Goal: Use online tool/utility: Utilize a website feature to perform a specific function

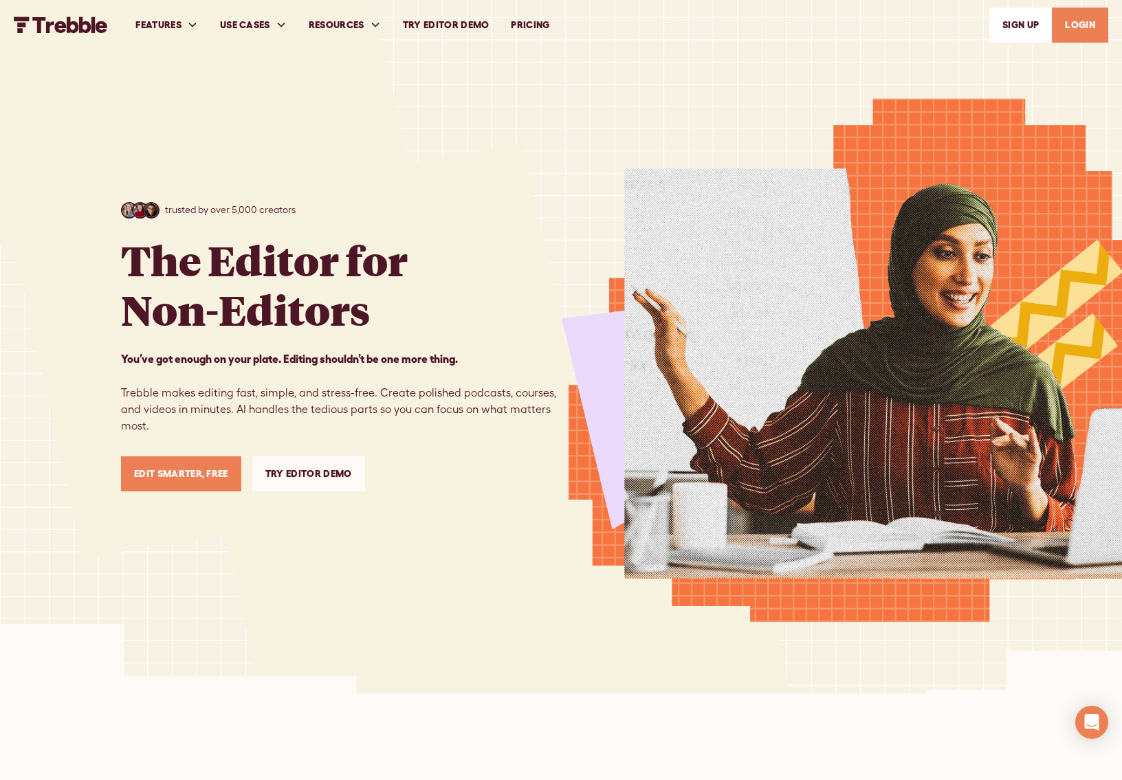
click at [205, 476] on link "Edit Smarter, Free" at bounding box center [181, 474] width 120 height 35
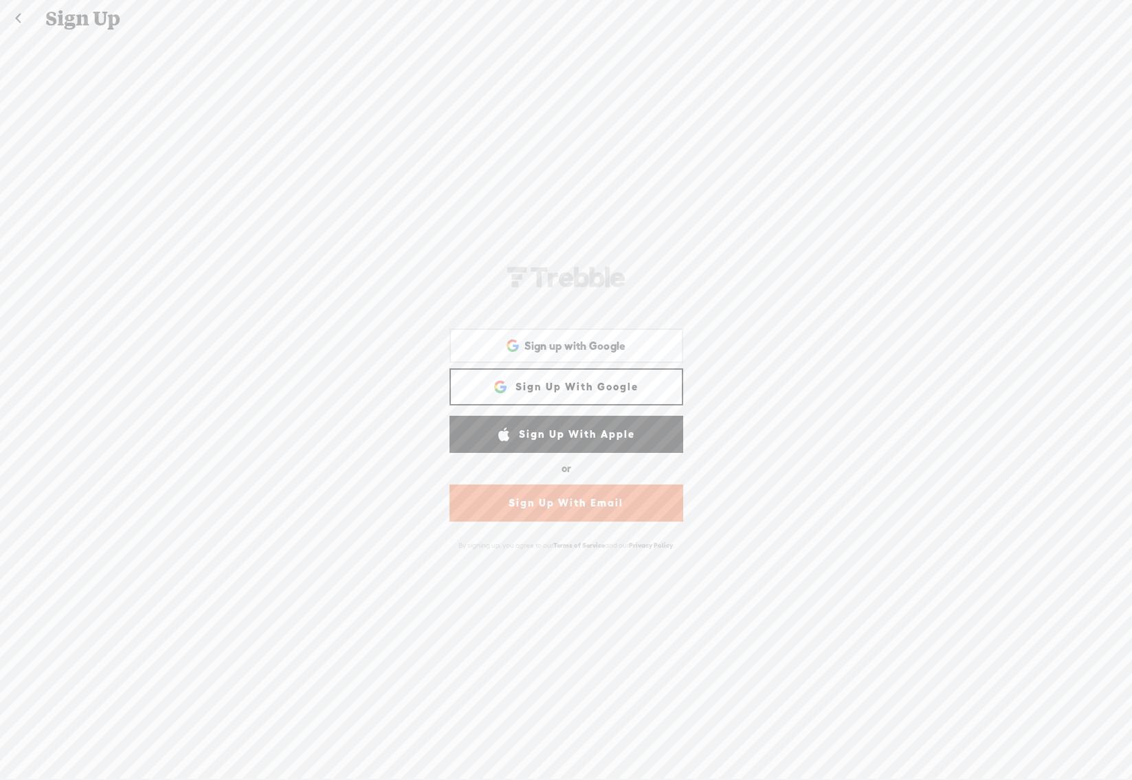
click at [615, 507] on link "Sign Up With Email" at bounding box center [567, 503] width 234 height 37
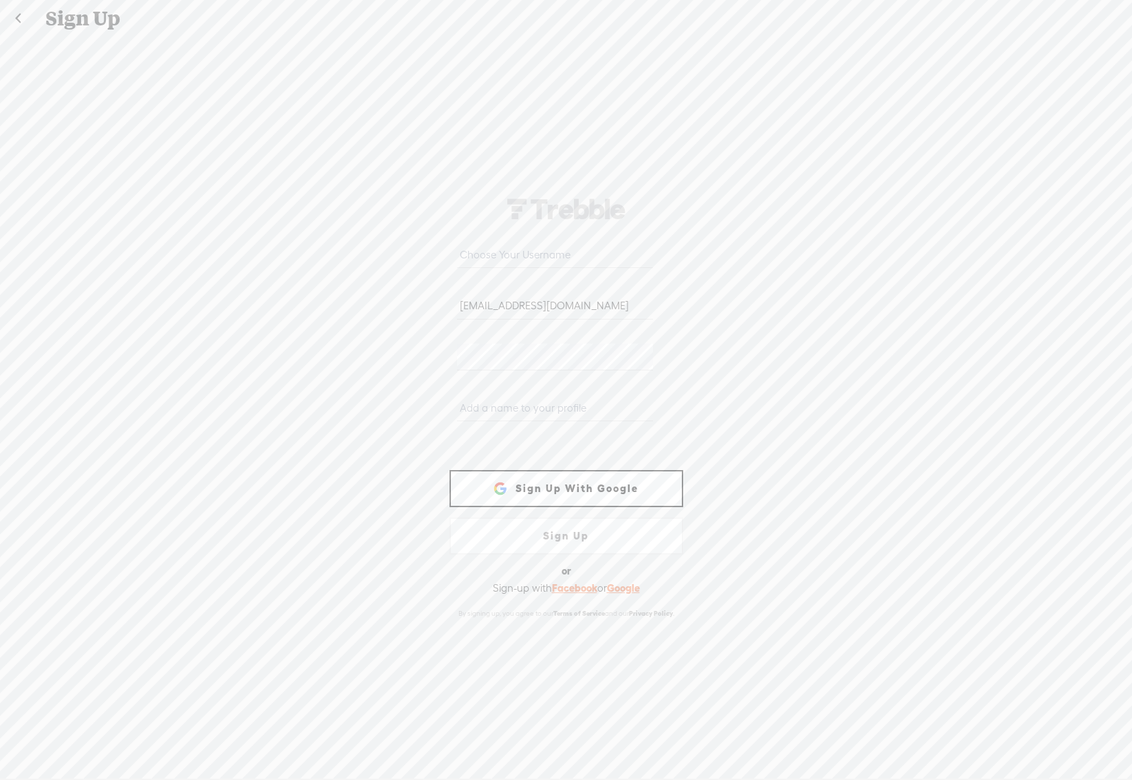
type input "info@studiofloor.nl"
click at [450, 355] on div at bounding box center [567, 361] width 234 height 51
click at [477, 410] on input "text" at bounding box center [555, 408] width 196 height 27
type input "studioFlooR"
click at [564, 538] on link "Sign Up" at bounding box center [567, 536] width 234 height 37
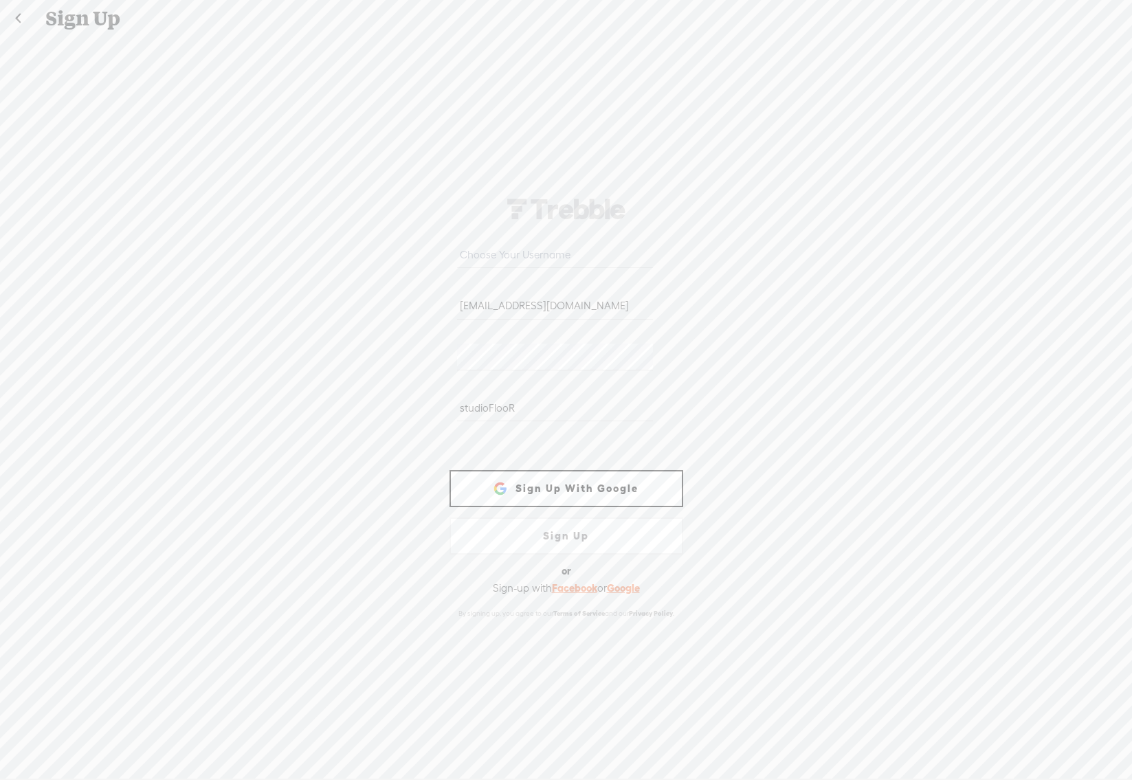
click at [547, 538] on link "Sign Up" at bounding box center [567, 536] width 234 height 37
click at [17, 19] on link at bounding box center [18, 19] width 34 height 36
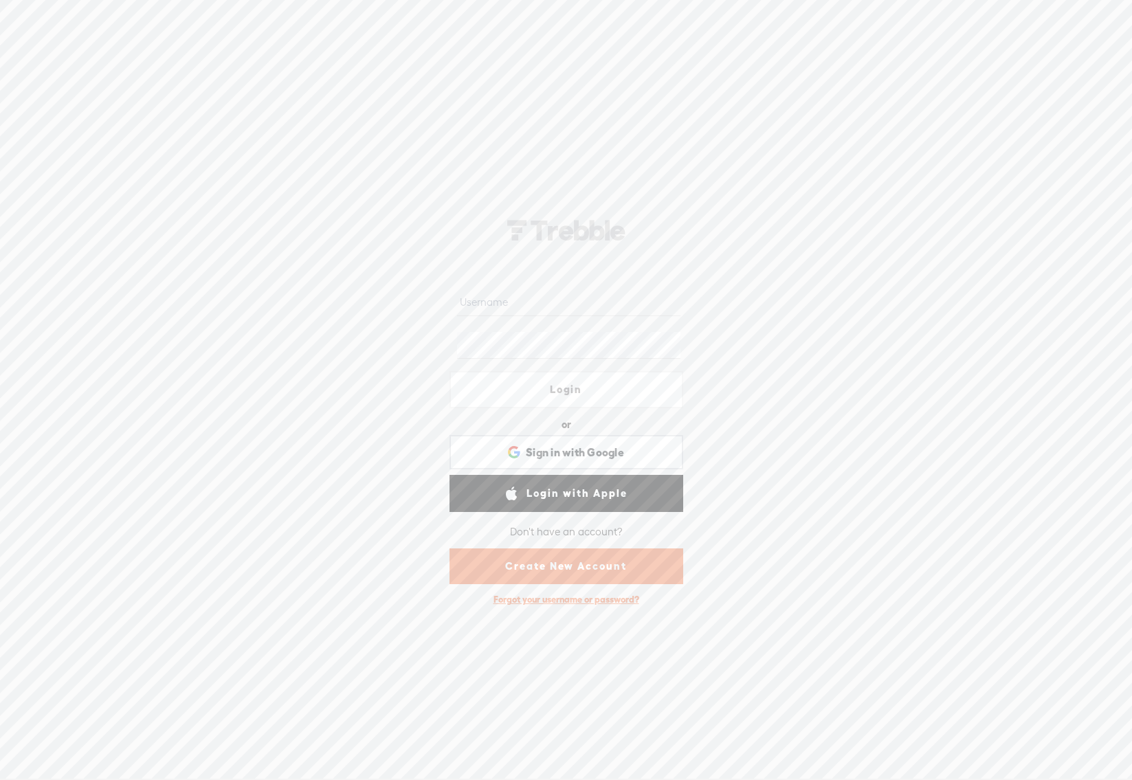
click at [586, 571] on link "Create New Account" at bounding box center [567, 567] width 234 height 36
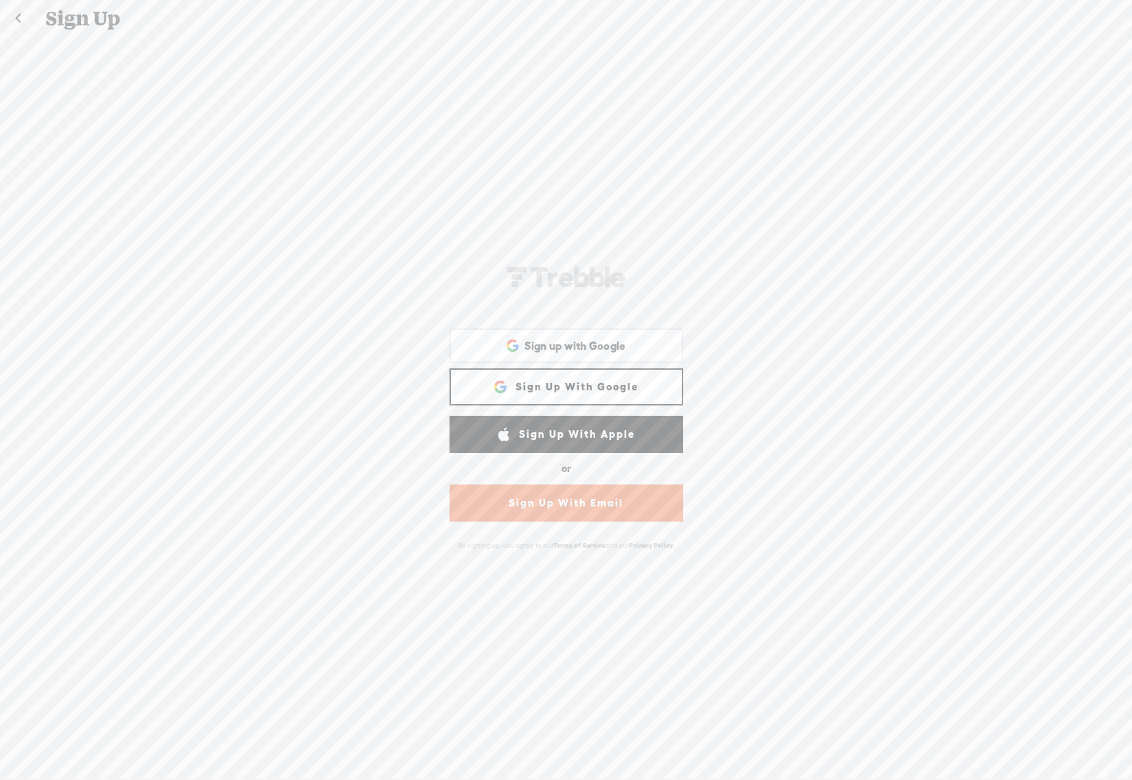
click at [583, 505] on link "Sign Up With Email" at bounding box center [567, 503] width 234 height 37
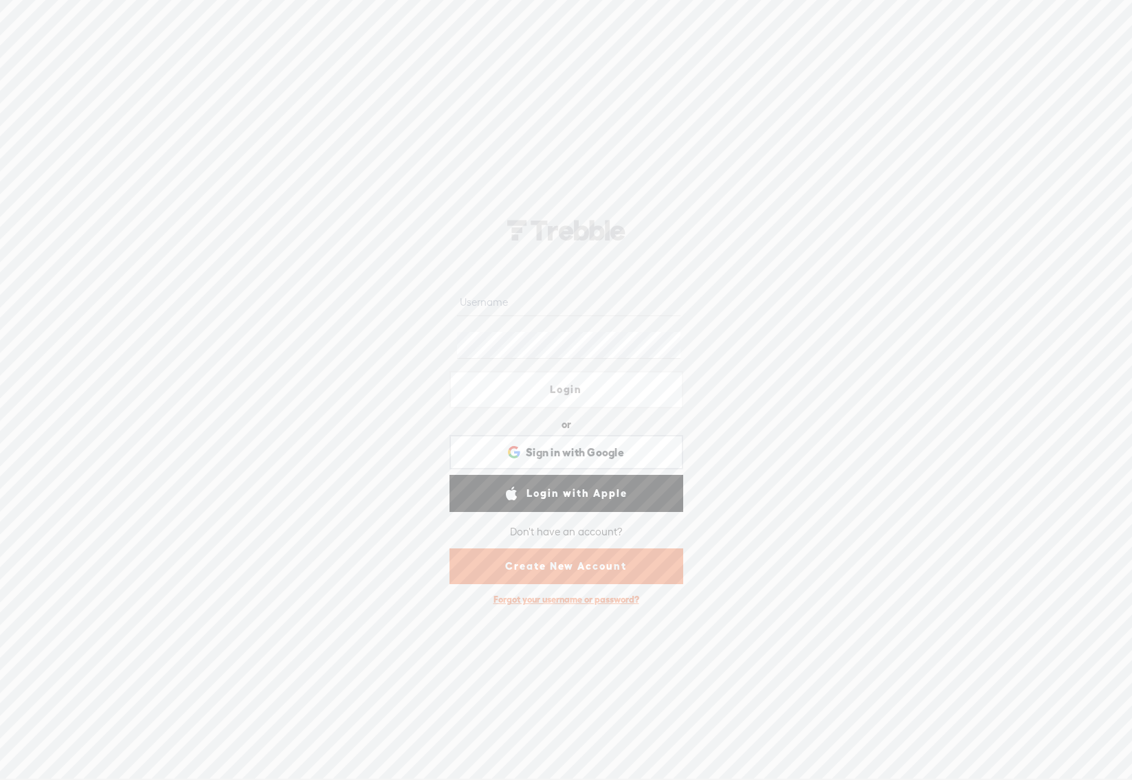
click at [592, 496] on link "Login with Apple" at bounding box center [567, 493] width 234 height 37
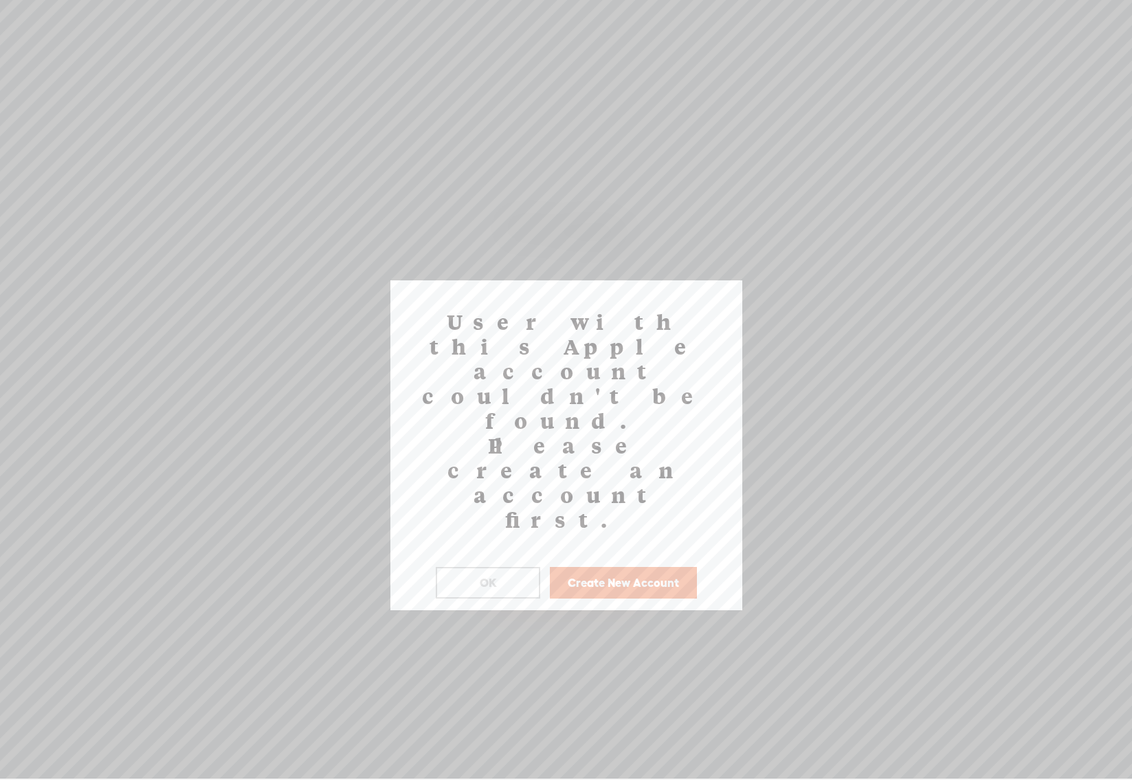
click at [624, 567] on button "Create New Account" at bounding box center [623, 583] width 147 height 32
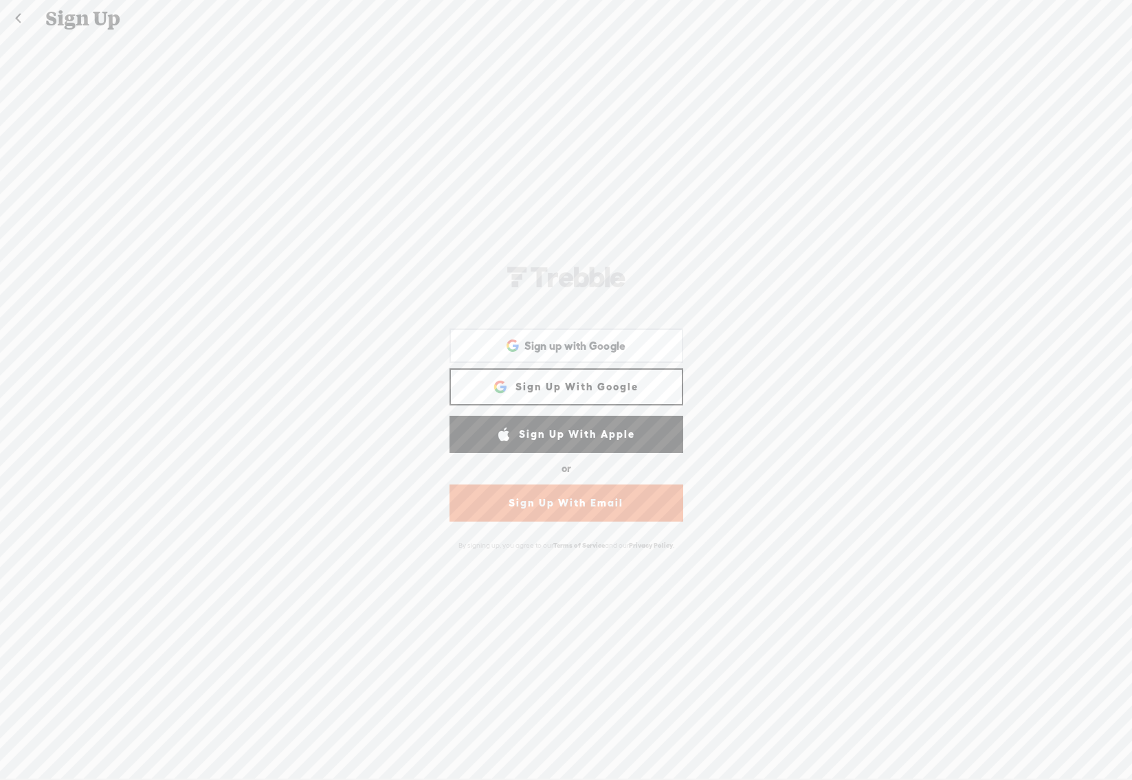
click at [612, 434] on link "Sign Up With Apple" at bounding box center [567, 434] width 234 height 37
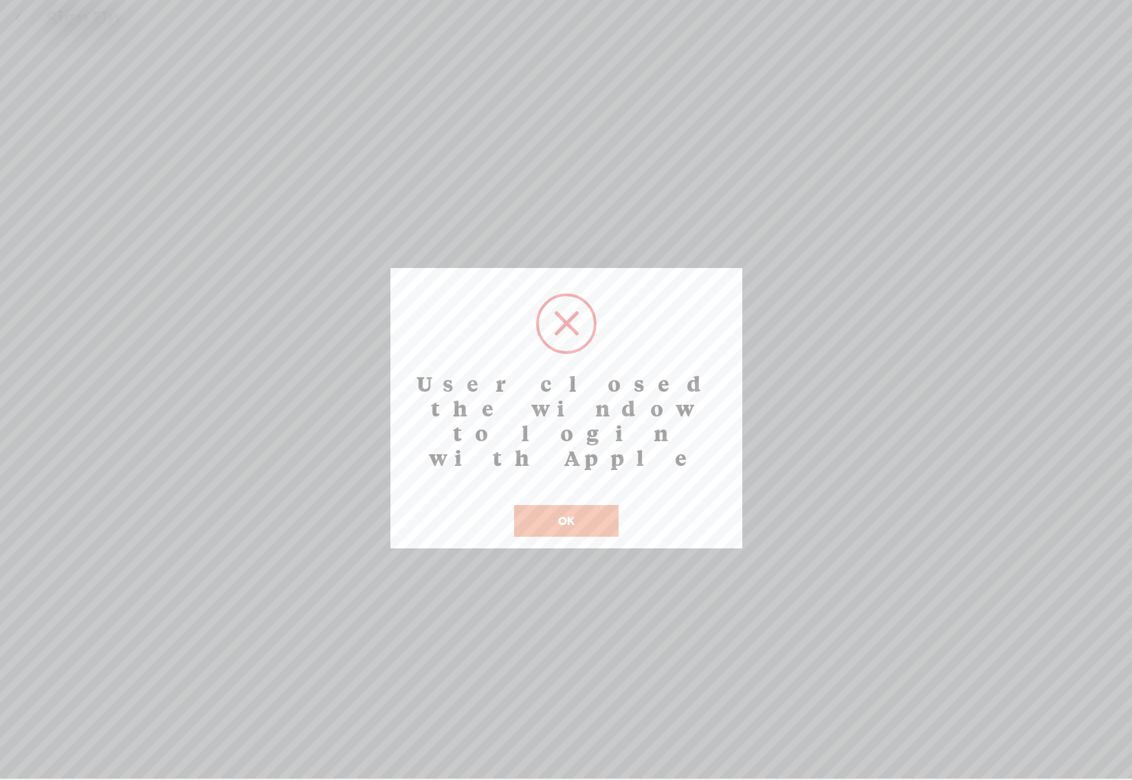
click at [565, 505] on button "OK" at bounding box center [566, 521] width 105 height 32
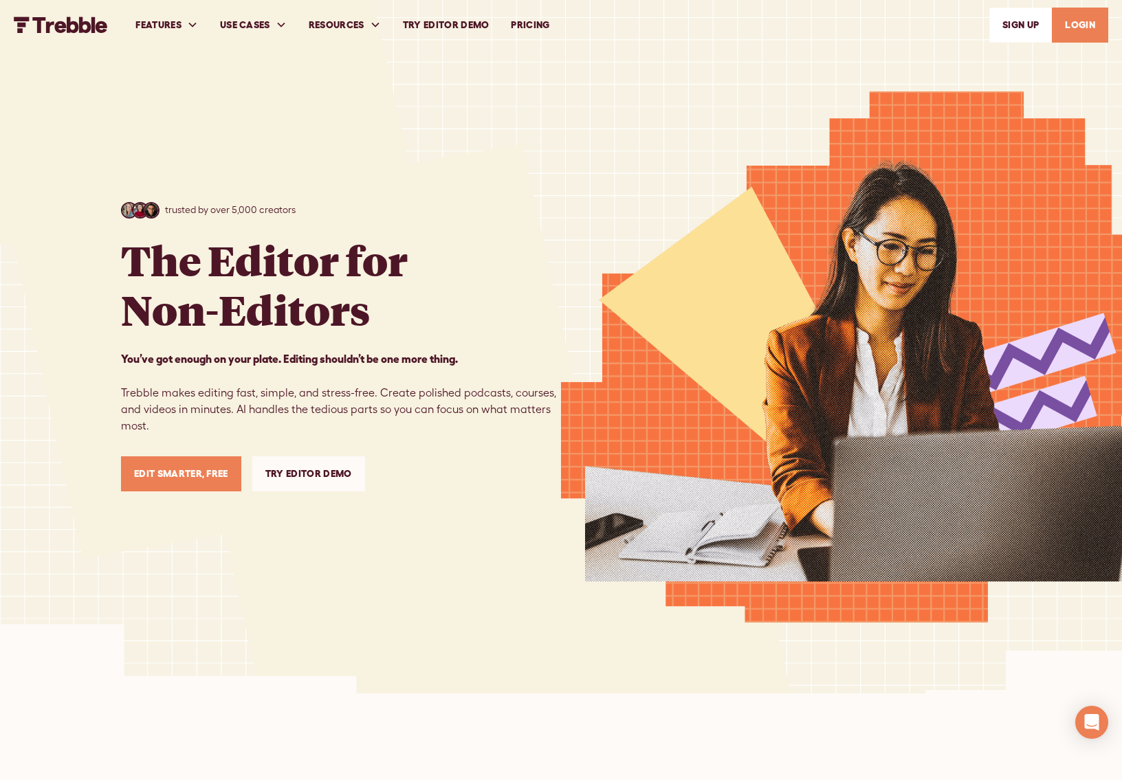
click at [467, 24] on link "Try Editor Demo" at bounding box center [446, 24] width 109 height 47
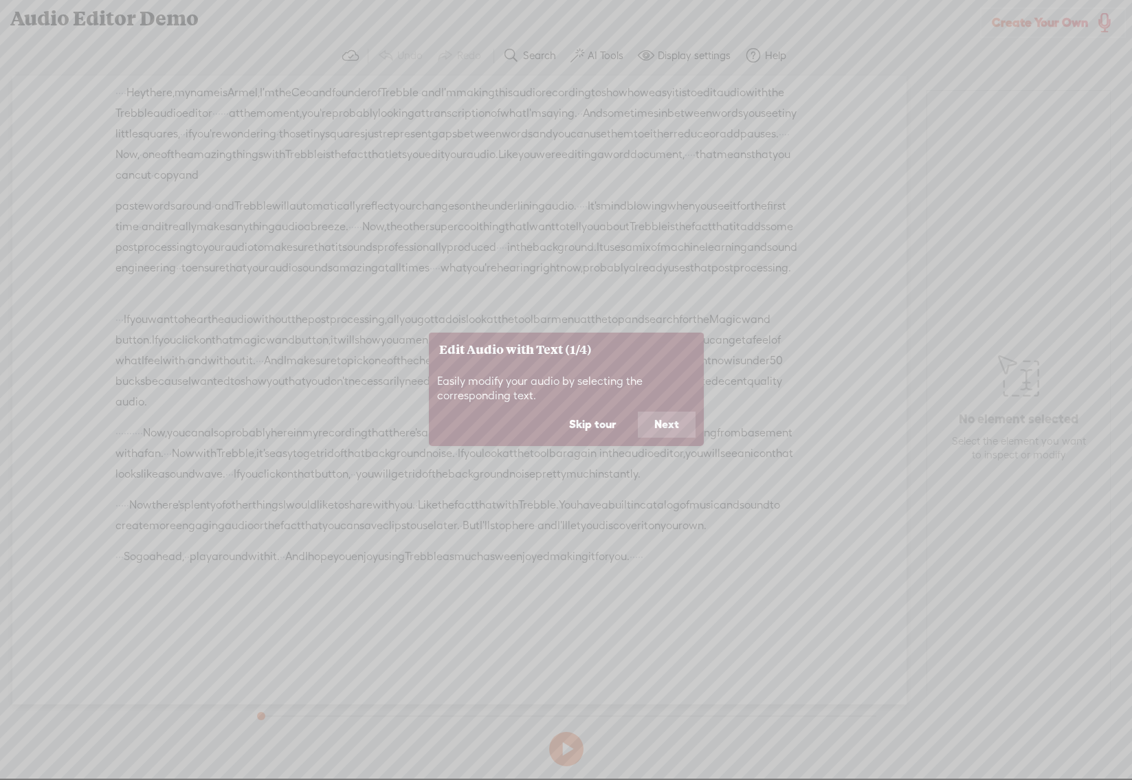
click at [659, 425] on button "Next" at bounding box center [667, 425] width 58 height 26
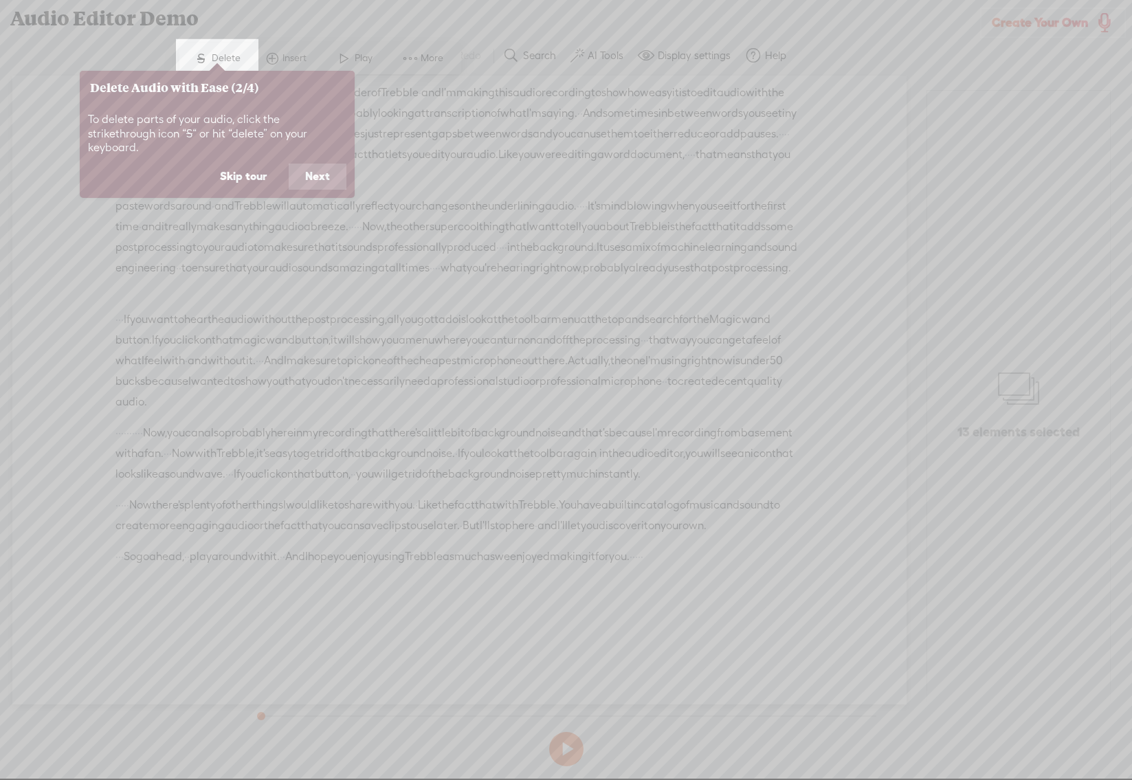
click at [318, 164] on button "Next" at bounding box center [318, 177] width 58 height 26
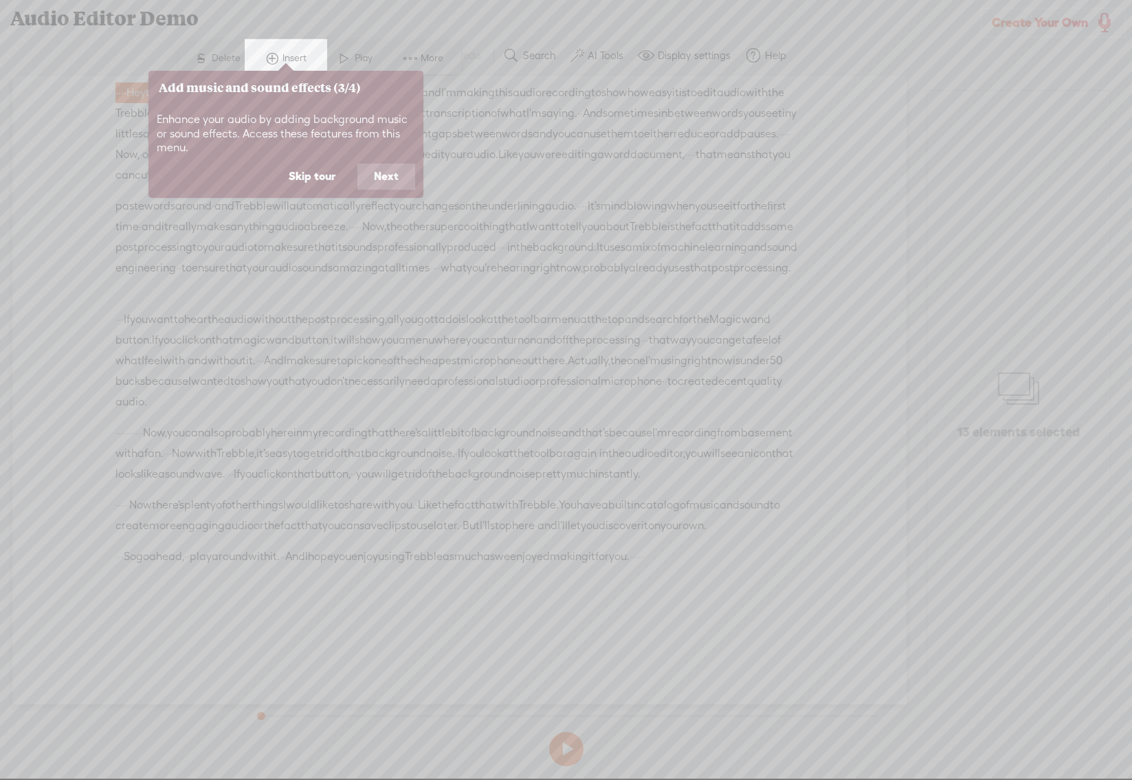
click at [384, 178] on button "Next" at bounding box center [387, 177] width 58 height 26
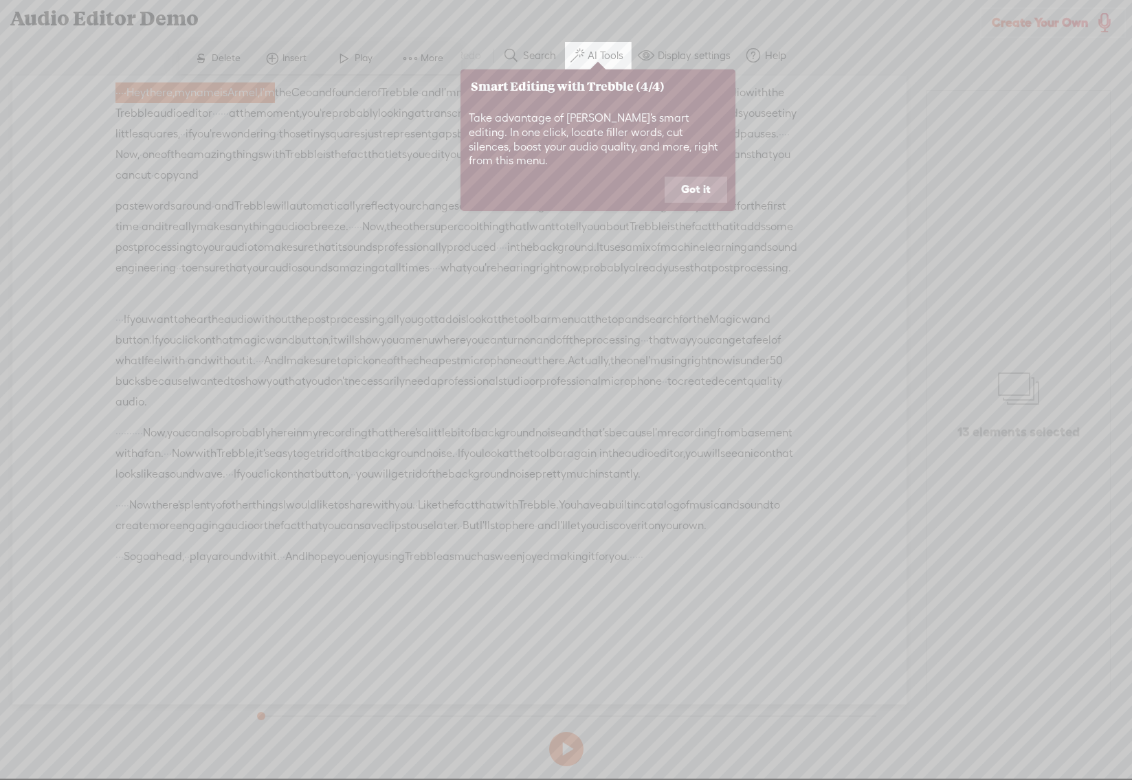
click at [705, 177] on button "Got it" at bounding box center [696, 190] width 63 height 26
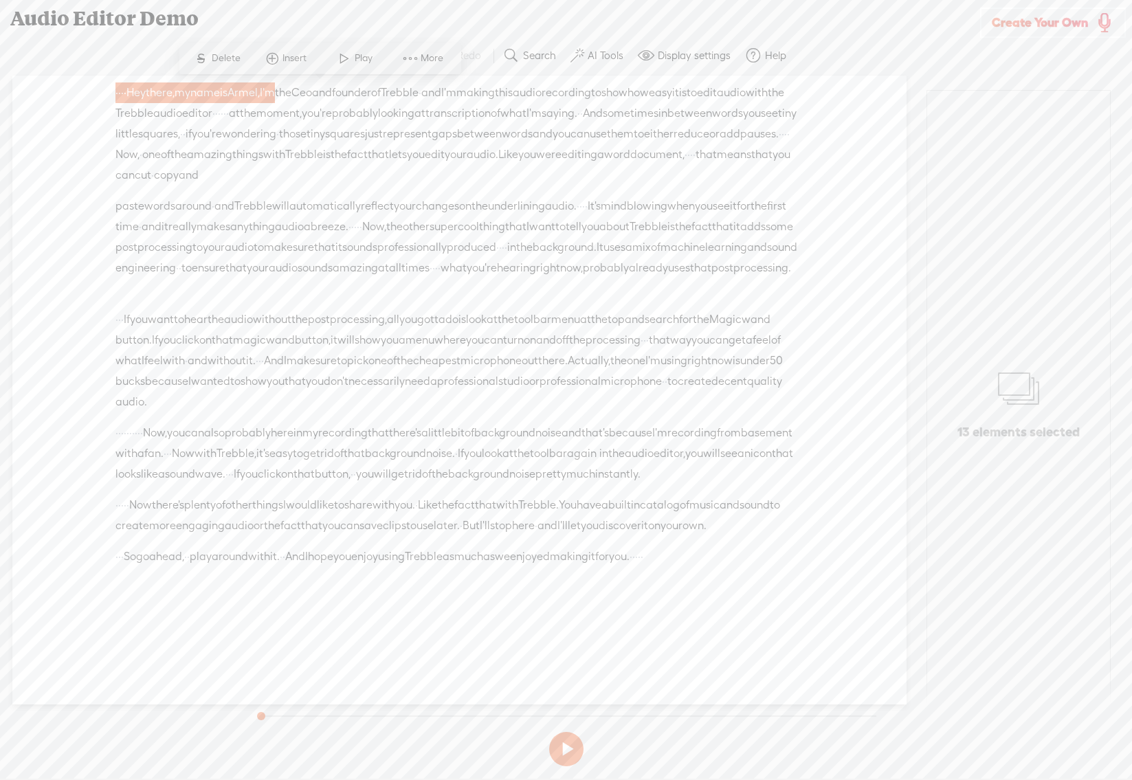
click at [567, 747] on button at bounding box center [566, 749] width 34 height 34
click at [190, 567] on span "·" at bounding box center [188, 557] width 3 height 21
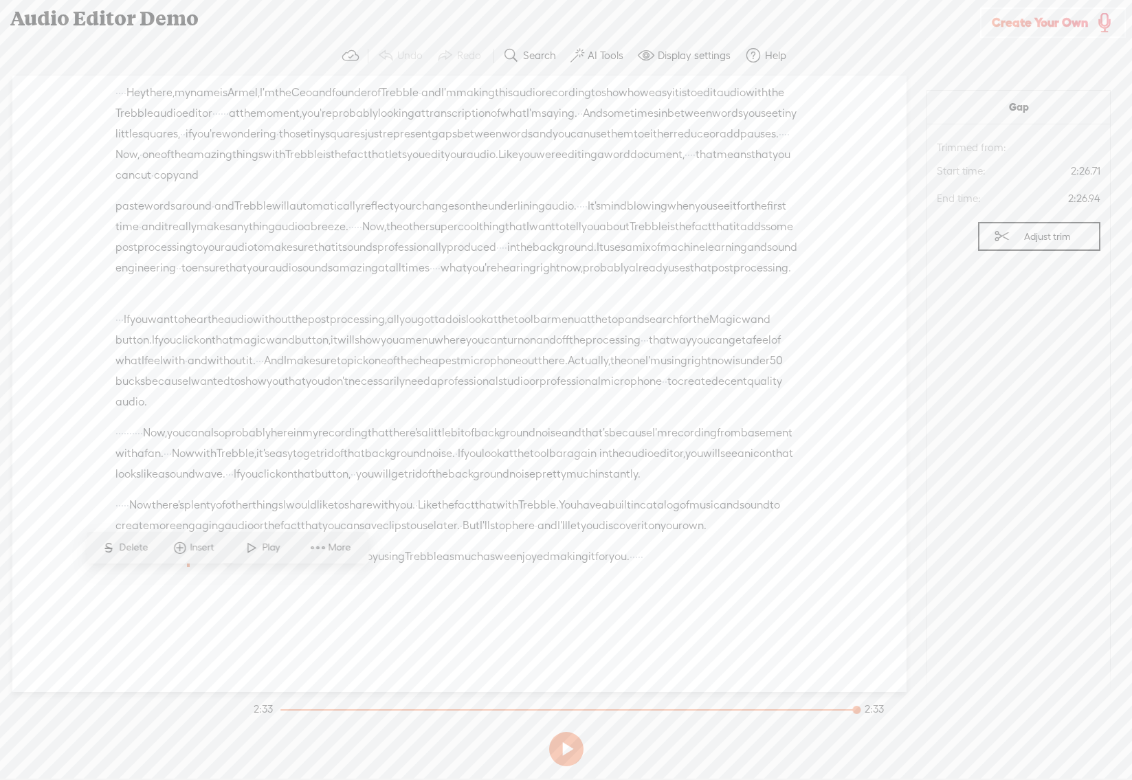
click at [136, 547] on span "Delete" at bounding box center [135, 548] width 32 height 14
click at [187, 568] on span "·" at bounding box center [185, 557] width 3 height 21
click at [132, 551] on span "Delete" at bounding box center [127, 548] width 32 height 14
click at [124, 568] on span "·" at bounding box center [122, 557] width 3 height 21
click at [36, 545] on span "Delete" at bounding box center [52, 548] width 32 height 14
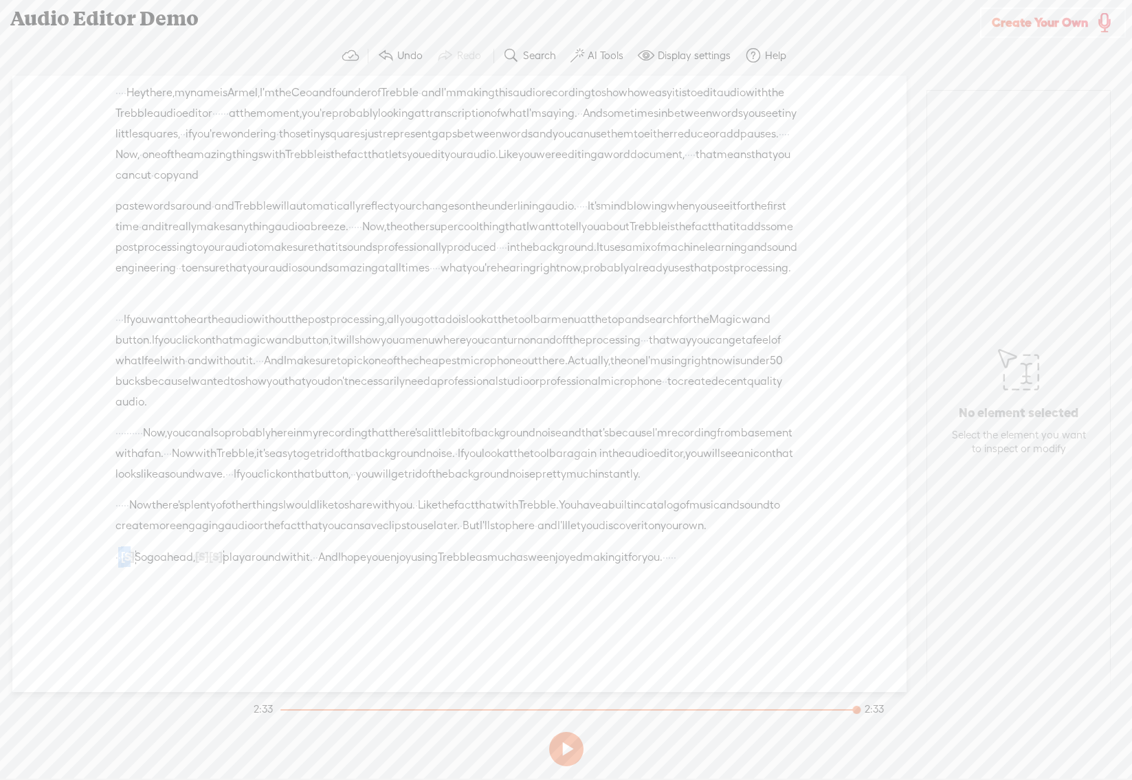
drag, startPoint x: 117, startPoint y: 582, endPoint x: 137, endPoint y: 585, distance: 20.1
click at [137, 568] on div "· · [S] · So go ahead, [S] · [S] · play around with it. · · And I hope you enjo…" at bounding box center [460, 557] width 688 height 21
click at [40, 546] on span "Delete" at bounding box center [52, 548] width 32 height 14
click at [204, 563] on span "[S]" at bounding box center [197, 557] width 14 height 12
click at [215, 552] on span "Restore" at bounding box center [230, 548] width 36 height 14
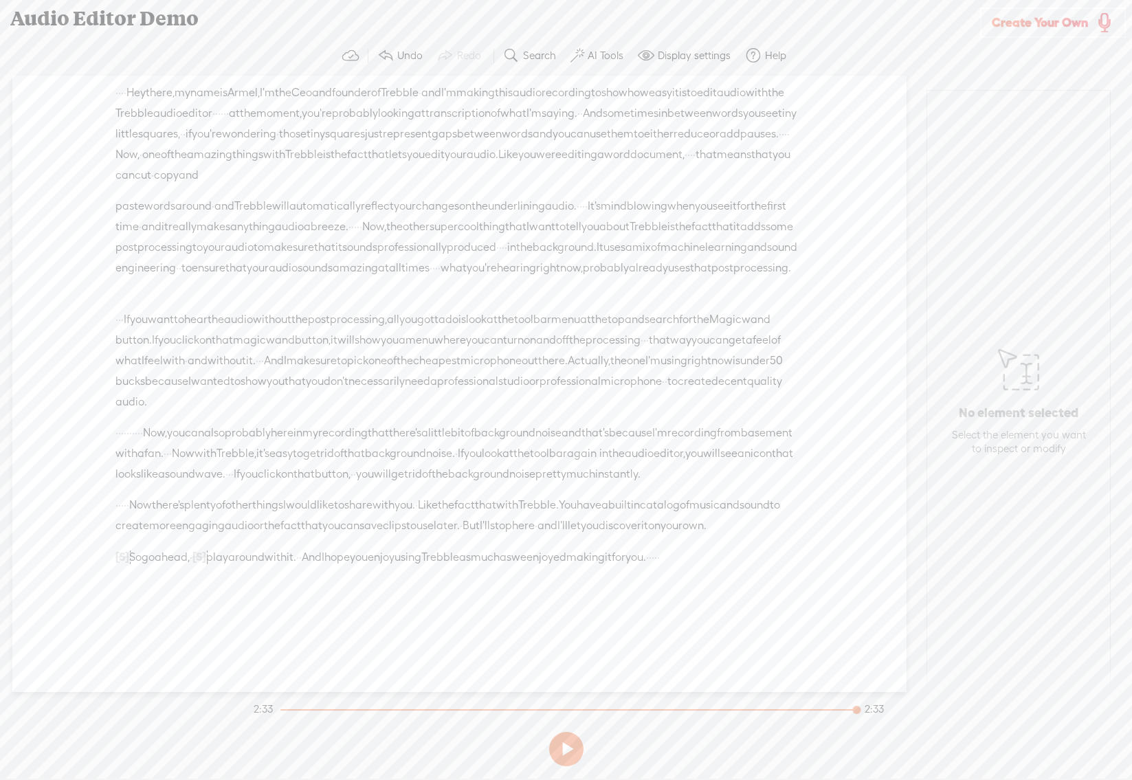
click at [206, 563] on span "[S]" at bounding box center [200, 557] width 14 height 12
click at [228, 549] on span "Restore" at bounding box center [238, 548] width 36 height 14
drag, startPoint x: 225, startPoint y: 583, endPoint x: 211, endPoint y: 586, distance: 14.0
click at [211, 568] on div "[S] · · · So go ahead, · · play around with it. · · And I hope you enjoy using …" at bounding box center [460, 557] width 688 height 21
click at [122, 545] on span "Delete" at bounding box center [121, 548] width 32 height 14
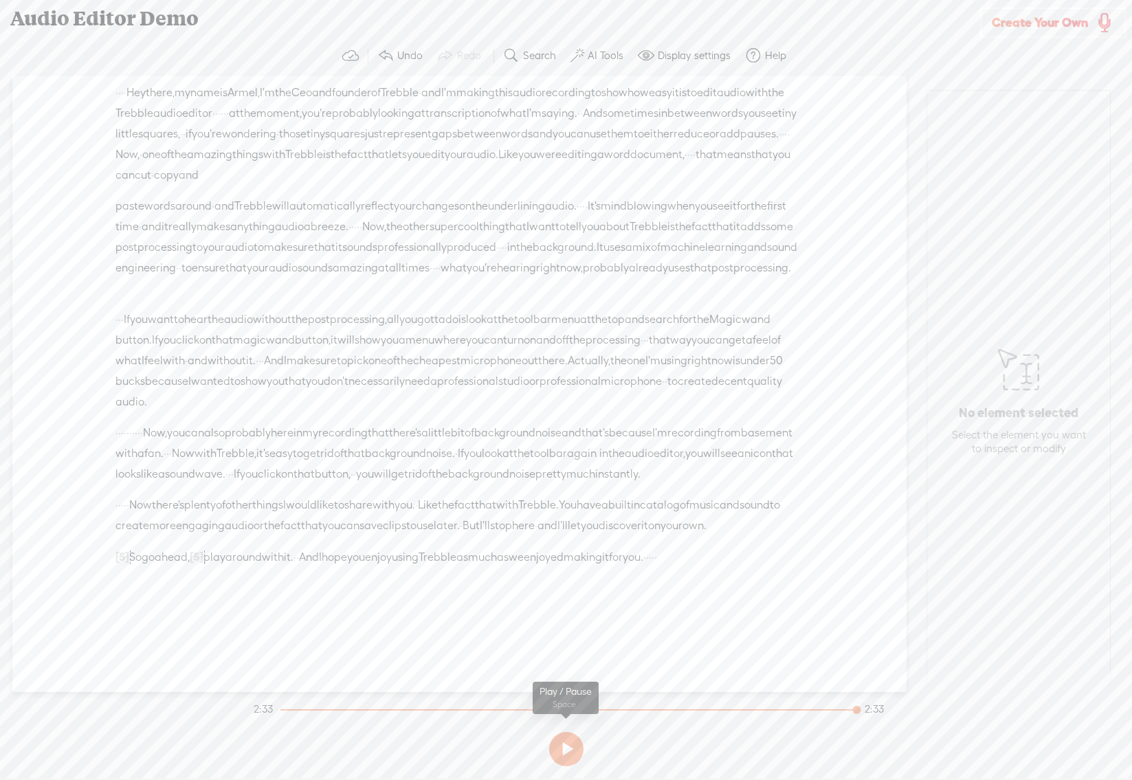
click at [562, 743] on button at bounding box center [566, 749] width 34 height 34
click at [129, 567] on div at bounding box center [123, 557] width 14 height 21
click at [129, 563] on span "[S]" at bounding box center [123, 557] width 14 height 12
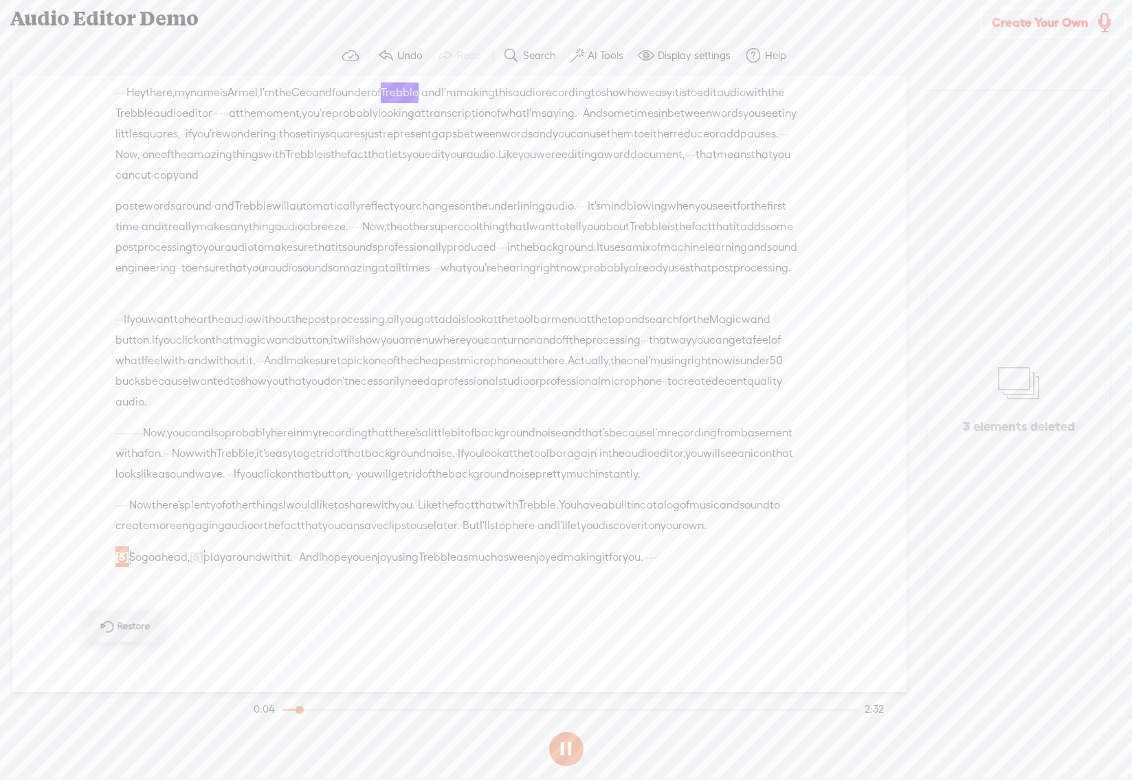
click at [129, 563] on span "[S]" at bounding box center [123, 557] width 14 height 12
click at [568, 754] on button at bounding box center [566, 749] width 34 height 34
click at [142, 568] on span "So" at bounding box center [135, 557] width 12 height 21
click at [569, 749] on button at bounding box center [566, 749] width 34 height 34
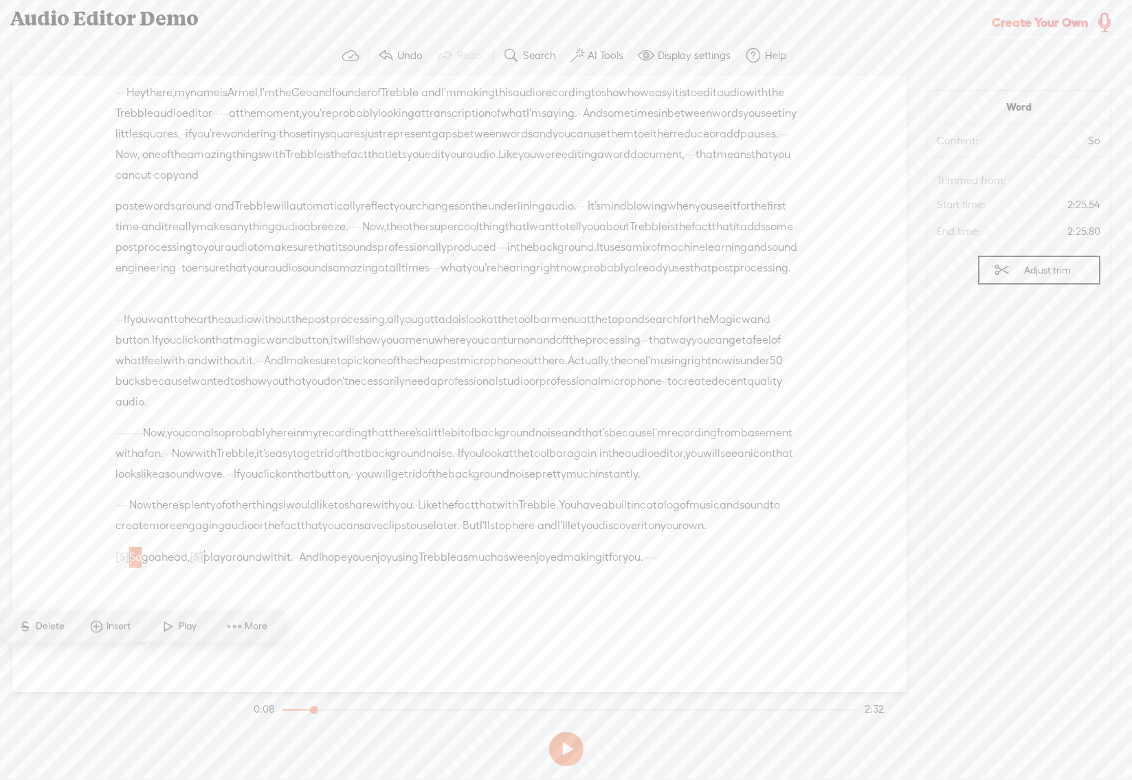
click at [179, 622] on span "Play" at bounding box center [189, 626] width 21 height 14
click at [646, 351] on span "·" at bounding box center [647, 340] width 3 height 21
click at [238, 366] on span "Insert" at bounding box center [237, 368] width 28 height 14
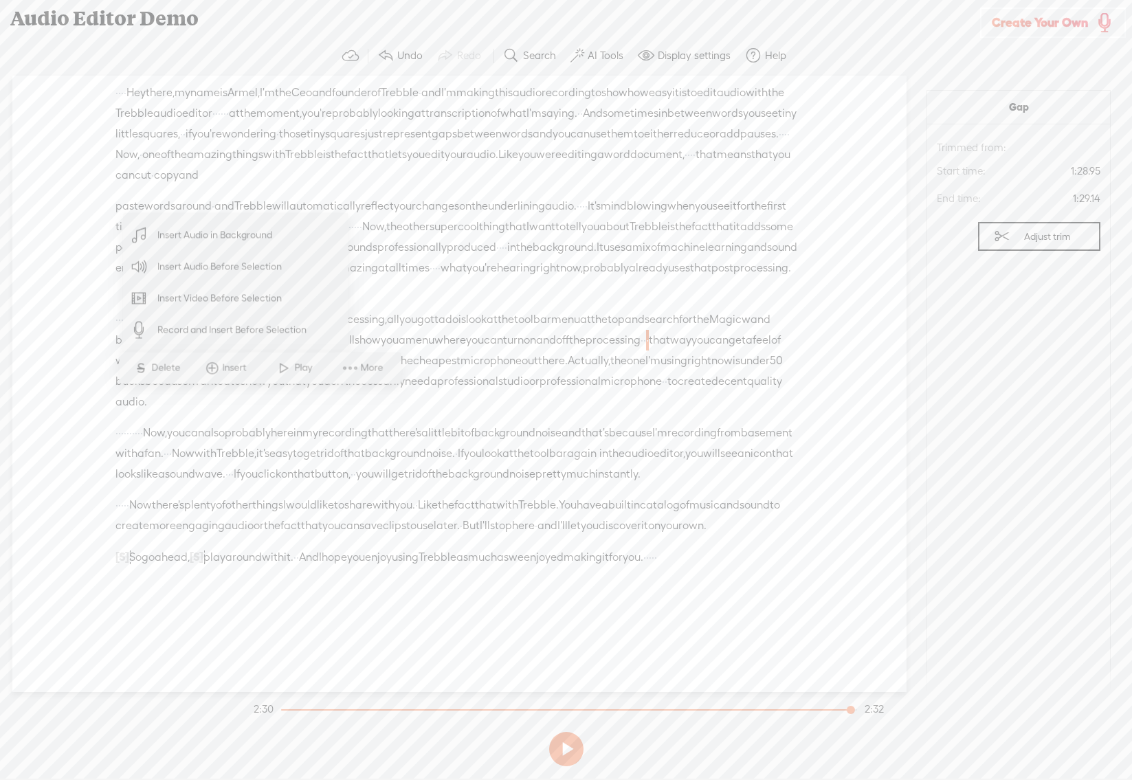
click at [238, 366] on span "Insert" at bounding box center [237, 368] width 28 height 14
click at [85, 353] on div "Unknown · · · · Hey there, · my name is [GEOGRAPHIC_DATA], · I'm the Ceo and fo…" at bounding box center [459, 384] width 894 height 617
click at [851, 436] on div "Unknown · · · · Hey there, · my name is [GEOGRAPHIC_DATA], · I'm the Ceo and fo…" at bounding box center [459, 384] width 894 height 617
click at [1010, 180] on span "1:28.95" at bounding box center [1049, 171] width 103 height 21
click at [269, 26] on div "Audio Editor Demo" at bounding box center [491, 19] width 980 height 36
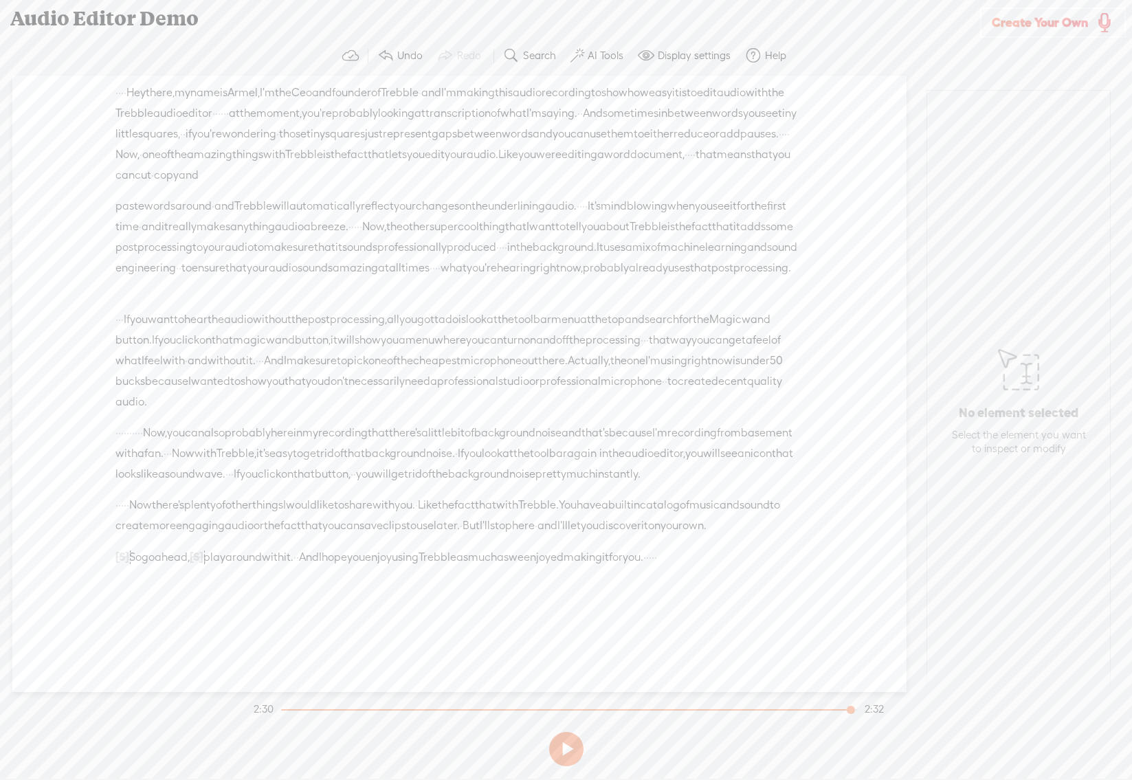
click at [146, 101] on span "Hey" at bounding box center [136, 93] width 19 height 21
